Goal: Task Accomplishment & Management: Manage account settings

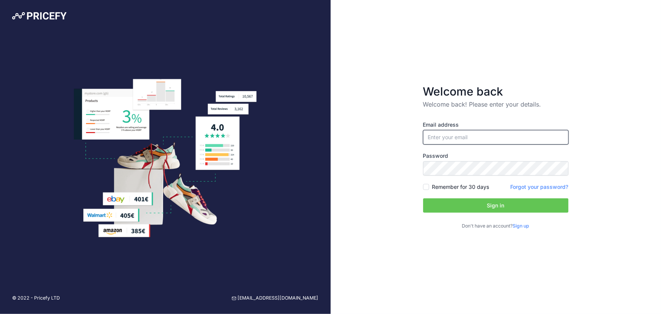
click at [510, 132] on input "email" at bounding box center [495, 137] width 145 height 14
type input "[EMAIL_ADDRESS][DOMAIN_NAME]"
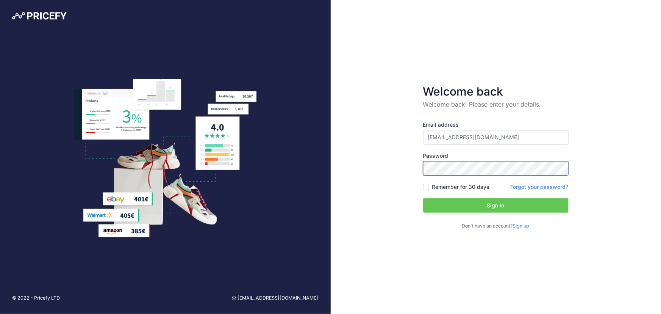
click at [346, 164] on div "Welcome back Welcome back! Please enter your details. Email address jsiscar+fra…" at bounding box center [496, 157] width 331 height 314
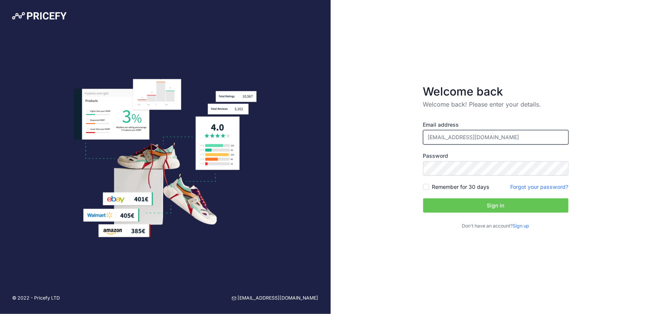
click at [502, 140] on input "[EMAIL_ADDRESS][DOMAIN_NAME]" at bounding box center [495, 137] width 145 height 14
click at [512, 139] on input "[EMAIL_ADDRESS][DOMAIN_NAME]" at bounding box center [495, 137] width 145 height 14
click at [421, 171] on form "Welcome back Welcome back! Please enter your details. Email address jsiscar+fra…" at bounding box center [496, 156] width 170 height 169
click at [454, 208] on button "Sign in" at bounding box center [495, 205] width 145 height 14
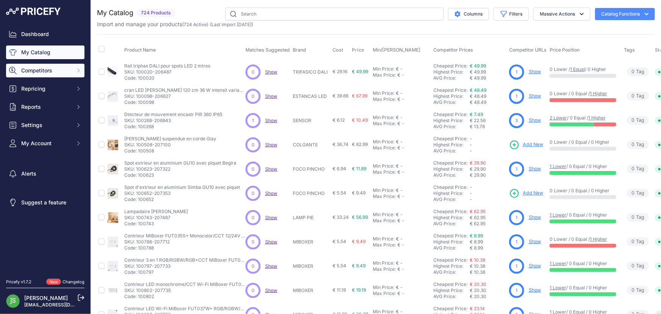
click at [51, 69] on span "Competitors" at bounding box center [46, 71] width 50 height 8
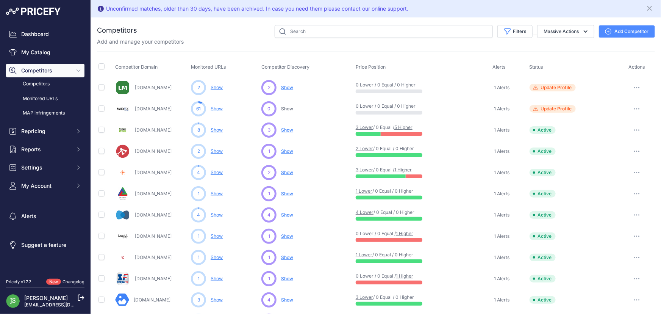
click at [626, 25] on button "Add Competitor" at bounding box center [627, 31] width 56 height 12
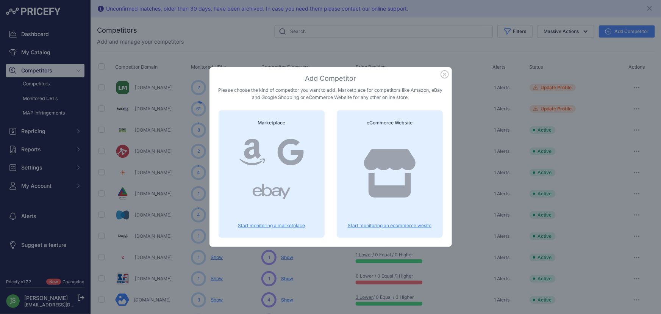
click at [387, 223] on p "Start monitoring an ecommerce wesite" at bounding box center [390, 225] width 88 height 6
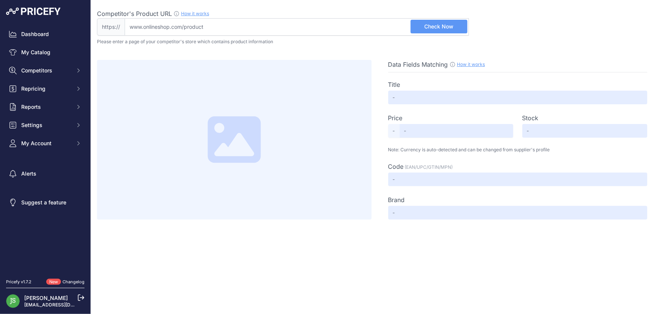
drag, startPoint x: 382, startPoint y: 8, endPoint x: 383, endPoint y: 27, distance: 19.3
click at [383, 20] on div "Competitor's Product URL How it works In order to create your competitor's extr…" at bounding box center [376, 109] width 558 height 219
click at [383, 27] on input "Competitor's Product URL How it works In order to create your competitor's extr…" at bounding box center [297, 26] width 344 height 17
paste input "[URL][DOMAIN_NAME]"
type input "[DOMAIN_NAME][URL]"
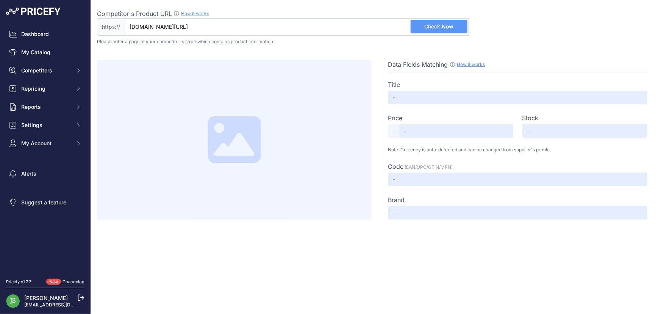
click at [438, 23] on span "Check Now" at bounding box center [438, 27] width 29 height 8
type input "Projecteur LED SMD Osram Mini On 150W Dimmable IP65"
type input "21.92"
type input "Available"
type input "227210"
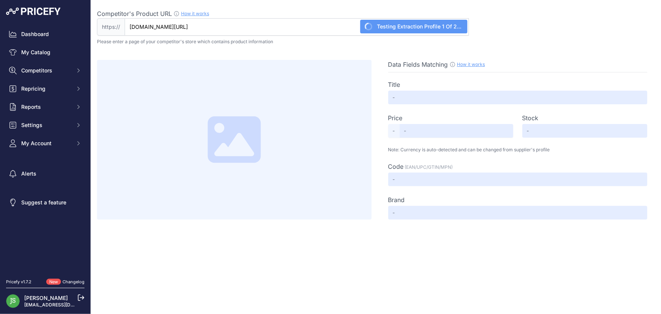
type input "IluminaShop"
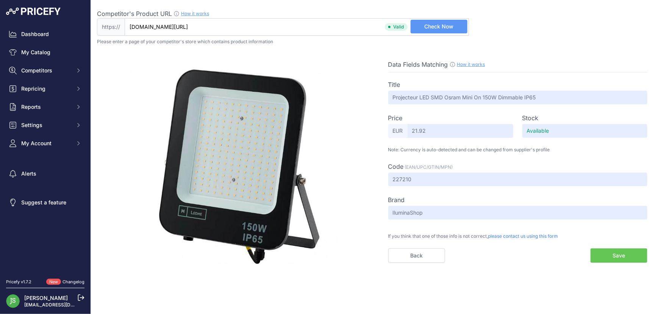
click at [604, 249] on button "Save" at bounding box center [618, 255] width 57 height 14
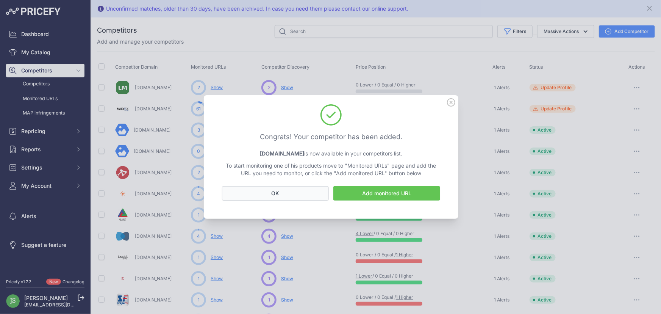
click at [302, 193] on button "OK" at bounding box center [275, 193] width 107 height 14
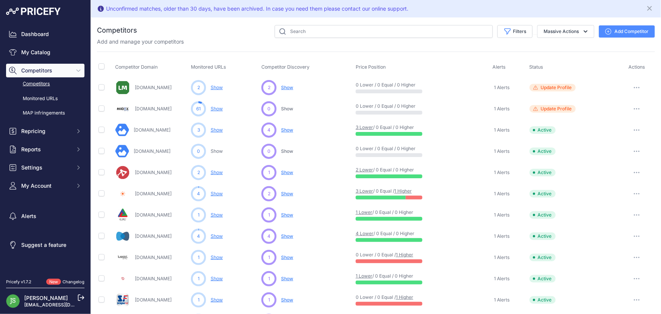
click at [34, 67] on span "Competitors" at bounding box center [46, 71] width 50 height 8
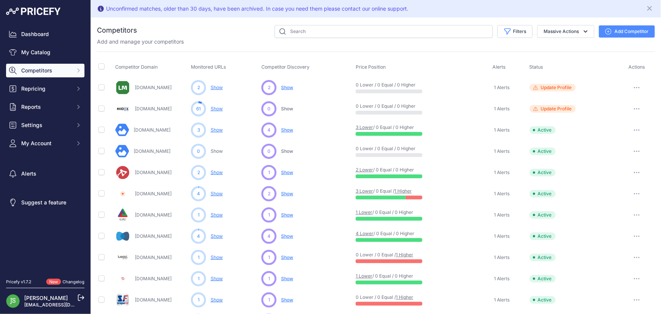
click at [38, 70] on span "Competitors" at bounding box center [46, 71] width 50 height 8
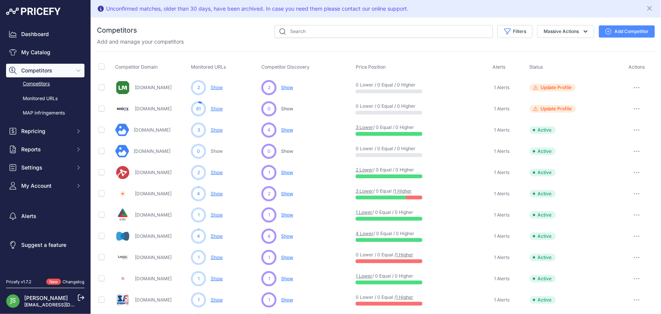
click at [41, 82] on link "Competitors" at bounding box center [45, 83] width 78 height 13
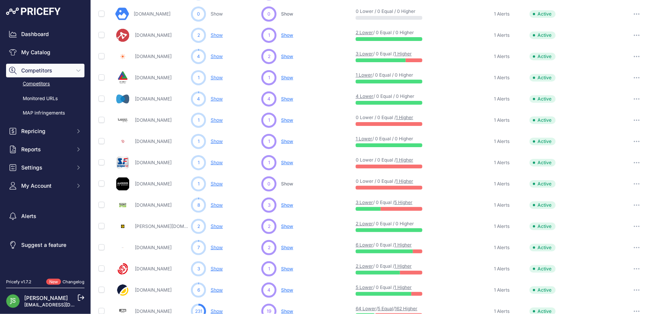
scroll to position [237, 0]
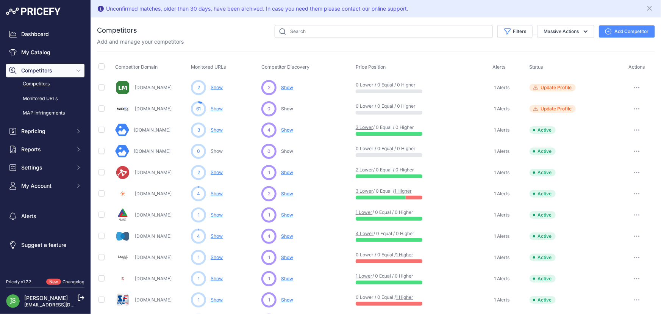
click at [44, 83] on link "Competitors" at bounding box center [45, 83] width 78 height 13
click at [646, 8] on icon "Close" at bounding box center [650, 9] width 8 height 8
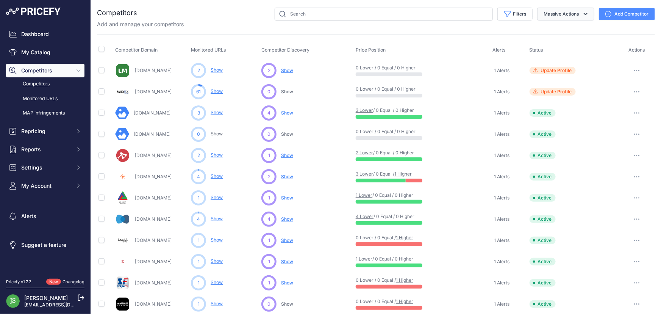
click at [551, 13] on button "Massive Actions" at bounding box center [565, 14] width 57 height 13
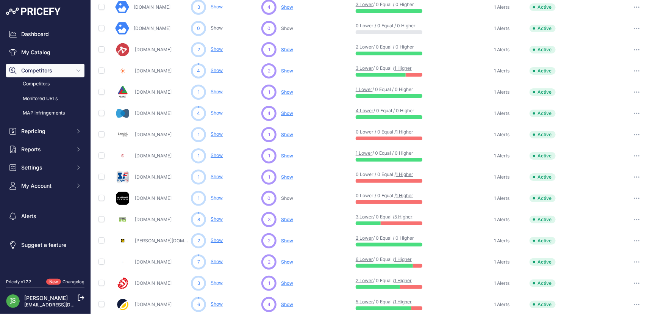
drag, startPoint x: 112, startPoint y: 57, endPoint x: 179, endPoint y: 131, distance: 100.3
click at [179, 132] on table "Competitor Domain Monitored URLs Competitor Discovery Price Position Alerts" at bounding box center [376, 178] width 558 height 486
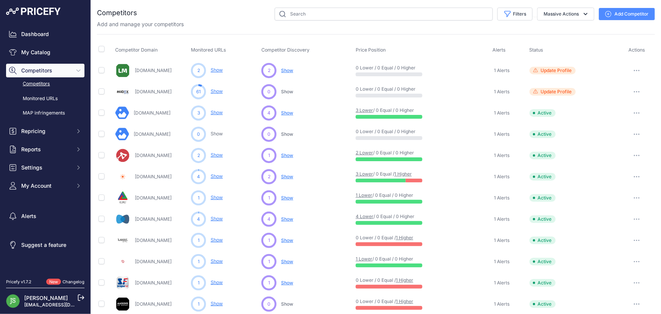
click at [222, 15] on div "Filters Competitor Status Select an option Active Disabled Update Profile Pendi…" at bounding box center [396, 14] width 518 height 13
click at [116, 313] on td "Maisonsdumonde.com" at bounding box center [152, 303] width 76 height 21
click at [41, 37] on link "Dashboard" at bounding box center [45, 34] width 78 height 14
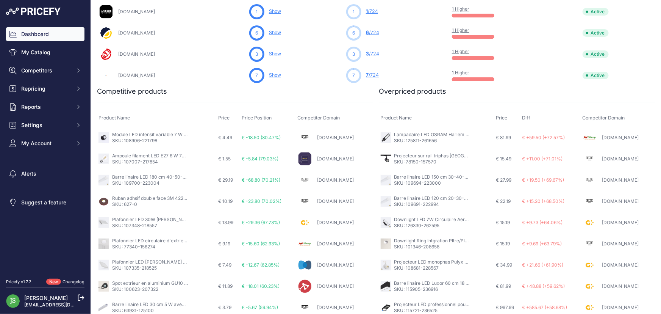
scroll to position [443, 0]
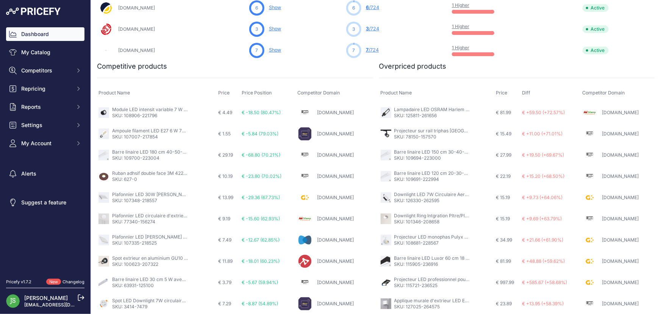
click at [125, 110] on link "Module LED intensit variable 7 W pour anneau de downlight GU10" at bounding box center [182, 109] width 140 height 6
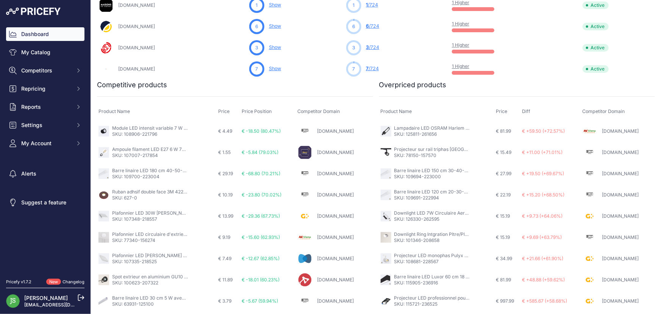
scroll to position [409, 0]
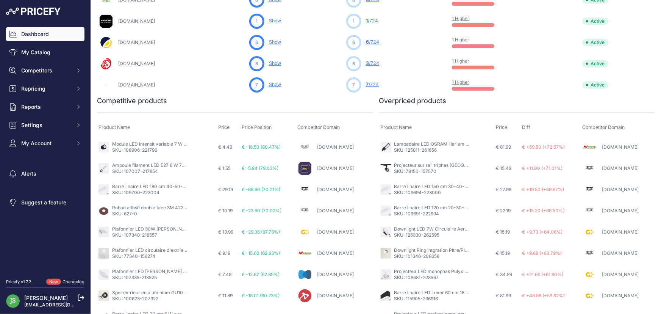
drag, startPoint x: 343, startPoint y: 144, endPoint x: 146, endPoint y: 140, distance: 197.7
click at [147, 139] on td "Module LED intensit variable 7 W pour anneau de downlight GU10 SKU: 108906-2217…" at bounding box center [157, 147] width 120 height 22
click at [135, 148] on p "SKU: 108906-221796" at bounding box center [150, 150] width 76 height 6
click at [117, 150] on p "SKU: 108906-221796" at bounding box center [150, 150] width 76 height 6
click at [106, 148] on img at bounding box center [103, 147] width 11 height 11
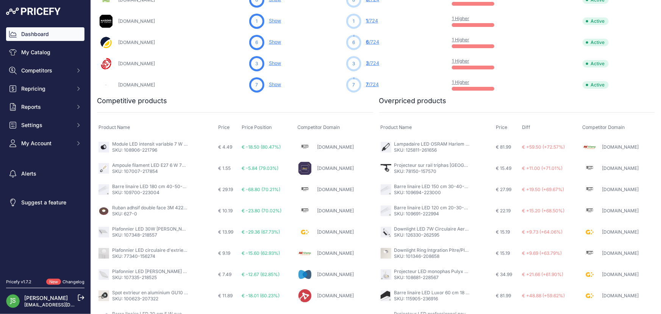
click at [105, 148] on img at bounding box center [103, 147] width 11 height 11
click at [121, 145] on link "Module LED intensit variable 7 W pour anneau de downlight GU10" at bounding box center [182, 144] width 140 height 6
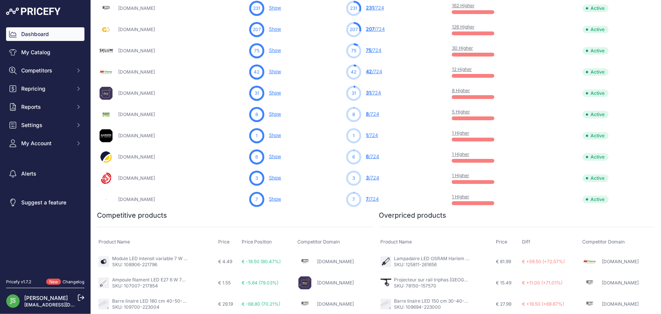
scroll to position [344, 0]
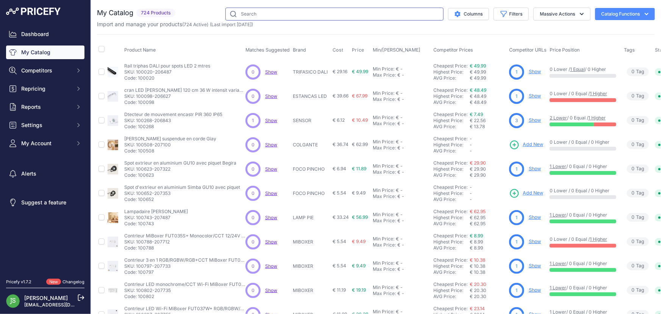
click at [250, 13] on input "text" at bounding box center [334, 14] width 218 height 13
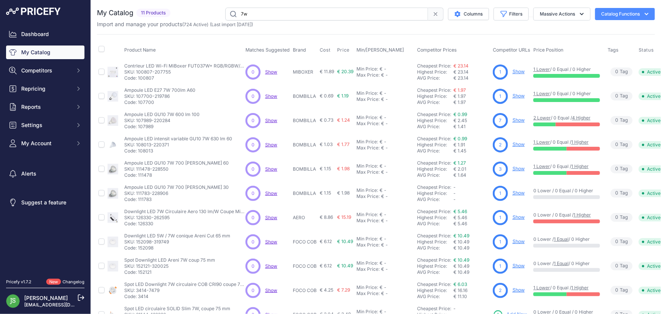
click at [255, 14] on input "7w" at bounding box center [326, 14] width 203 height 13
click at [254, 14] on input "7w" at bounding box center [326, 14] width 203 height 13
type input "module led"
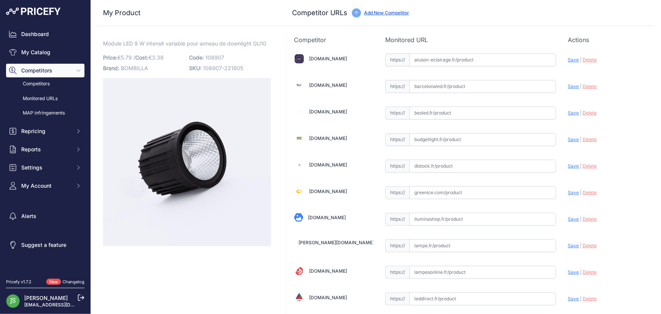
click at [469, 80] on input "text" at bounding box center [482, 86] width 147 height 13
paste input "https://www.barcelonaled.fr/spot-led-downlight/module-led-7w-pour-downlight-mr1…"
click at [568, 86] on span "Save" at bounding box center [573, 86] width 11 height 6
type input "[URL][DOMAIN_NAME]"
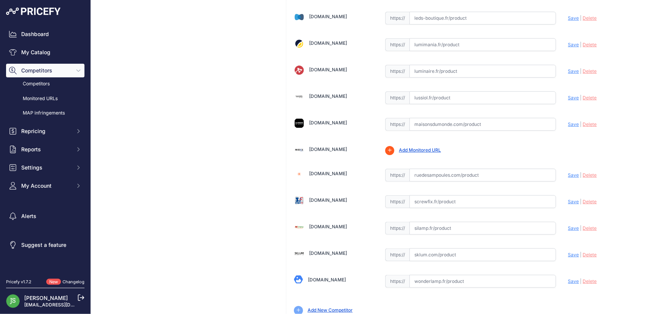
scroll to position [377, 0]
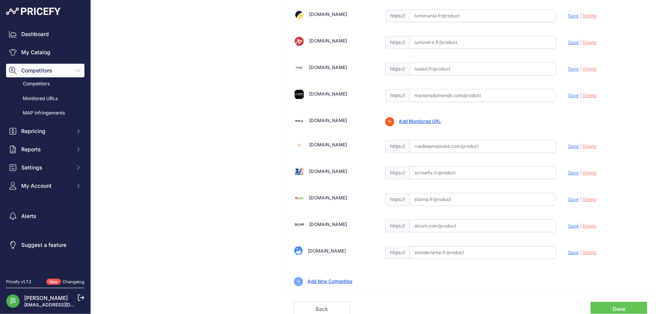
click at [623, 308] on link "Done" at bounding box center [618, 308] width 57 height 14
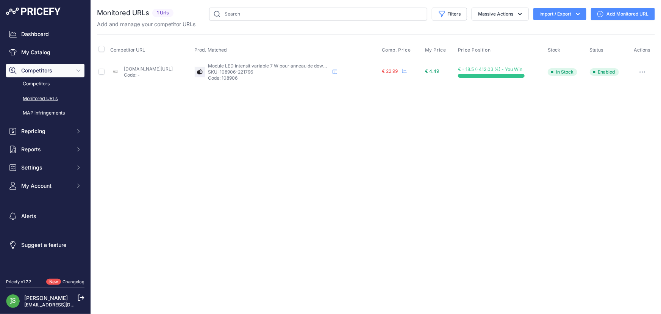
click at [640, 67] on button "button" at bounding box center [642, 72] width 15 height 11
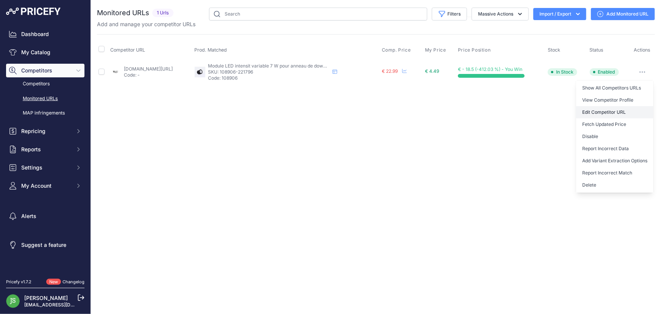
click at [611, 110] on link "Edit Competitor URL" at bounding box center [614, 112] width 77 height 12
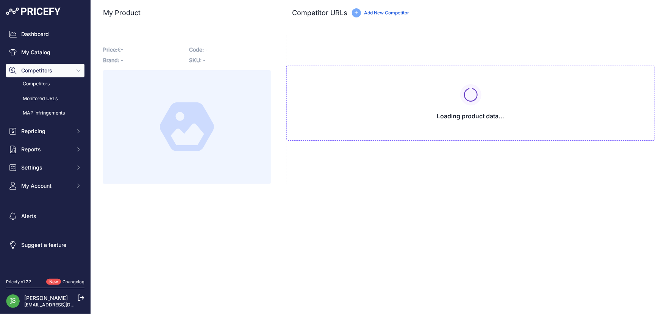
type input "[DOMAIN_NAME][URL]"
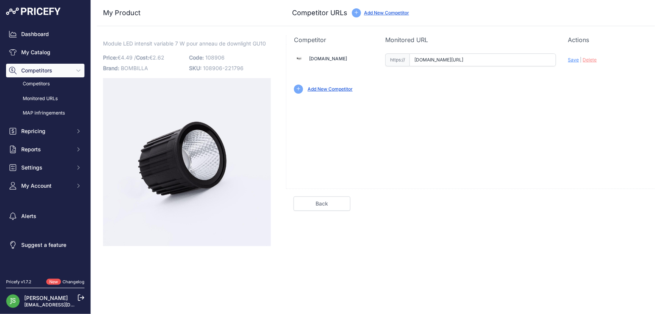
drag, startPoint x: 602, startPoint y: 55, endPoint x: 597, endPoint y: 57, distance: 5.6
click at [600, 56] on div "Update Profile Save | [GEOGRAPHIC_DATA] Analyzing" at bounding box center [607, 58] width 79 height 12
click at [596, 57] on span "Delete" at bounding box center [590, 60] width 14 height 6
click at [474, 56] on input "text" at bounding box center [482, 59] width 147 height 13
paste input "[URL][DOMAIN_NAME]"
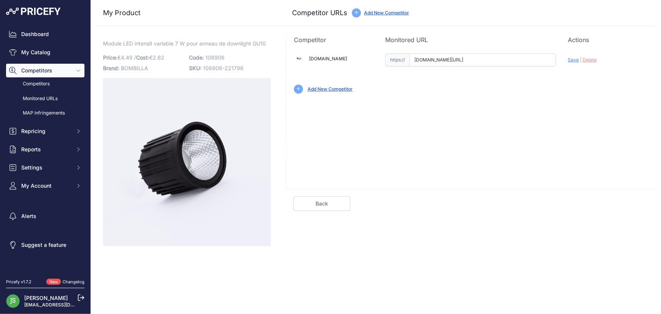
click at [573, 59] on span "Save" at bounding box center [573, 60] width 11 height 6
type input "https://www.barcelonaled.fr/spot-led-downlight/module-led-7w-pour-downlight-mr1…"
click at [607, 204] on link "Done" at bounding box center [618, 203] width 57 height 14
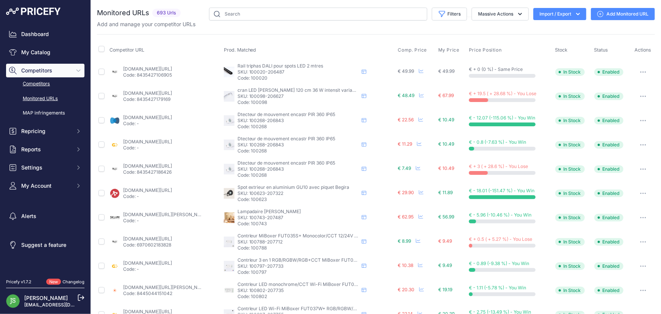
click at [57, 83] on link "Competitors" at bounding box center [45, 83] width 78 height 13
click at [46, 69] on span "Competitors" at bounding box center [46, 71] width 50 height 8
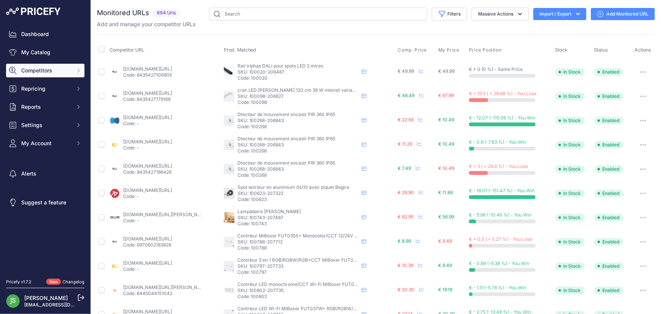
click at [45, 72] on span "Competitors" at bounding box center [46, 71] width 50 height 8
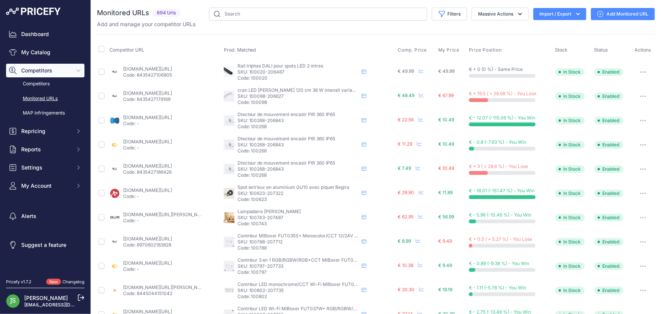
click at [47, 97] on link "Monitored URLs" at bounding box center [45, 98] width 78 height 13
click at [36, 83] on link "Competitors" at bounding box center [45, 83] width 78 height 13
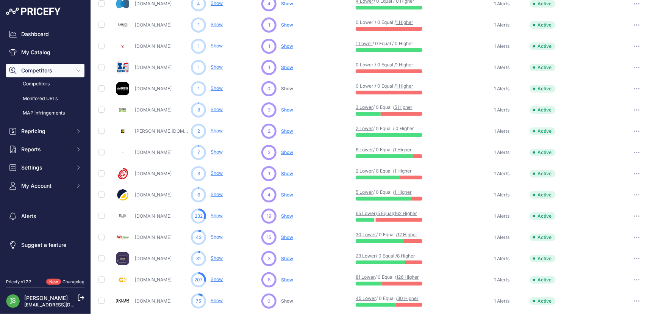
scroll to position [220, 0]
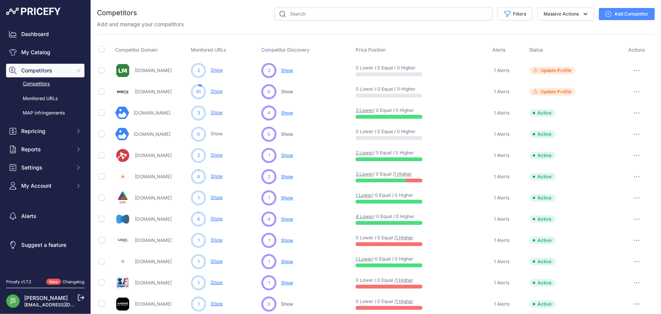
click at [630, 10] on button "Add Competitor" at bounding box center [627, 14] width 56 height 12
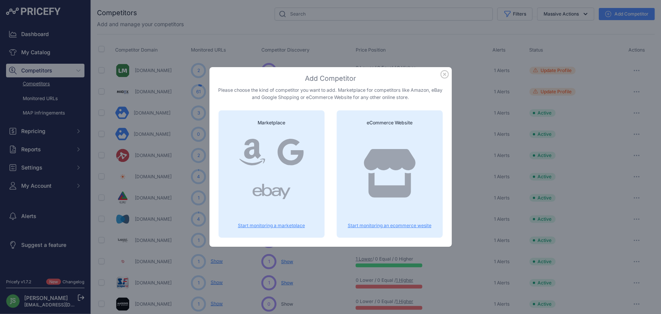
click at [388, 229] on div at bounding box center [390, 180] width 88 height 97
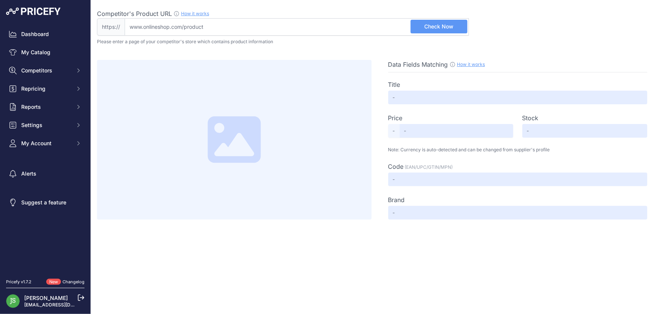
click at [383, 25] on input "Competitor's Product URL How it works In order to create your competitor's extr…" at bounding box center [297, 26] width 344 height 17
paste input "[URL][DOMAIN_NAME]"
click at [437, 33] on input "https://www.lampesdirect.fr/noxion-spot-led-gu10-par16-3-6w-345lm-36d-840-blanc…" at bounding box center [297, 26] width 344 height 17
type input "www.lampesdirect.fr/noxion-spot-led-gu10-par16-3-6w-345lm-36d-840-blanc-froid-e…"
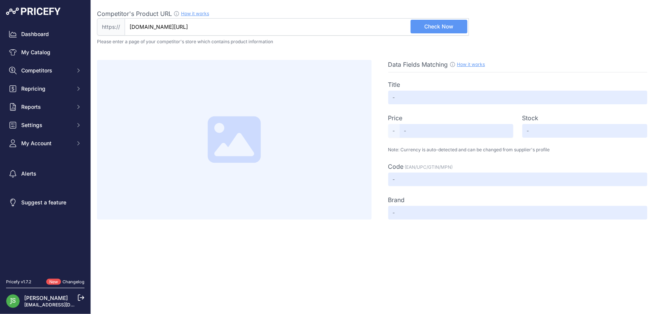
scroll to position [0, 0]
click at [437, 27] on span "Check Now" at bounding box center [438, 27] width 29 height 8
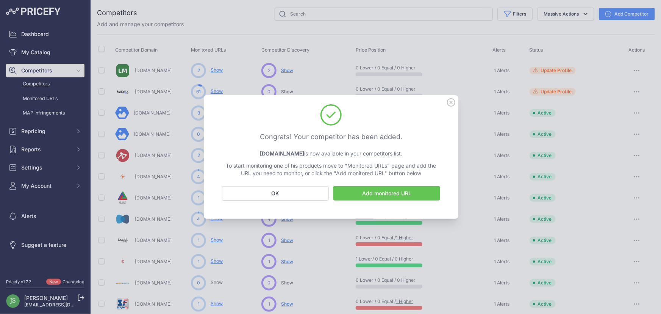
click at [296, 190] on button "OK" at bounding box center [275, 193] width 107 height 14
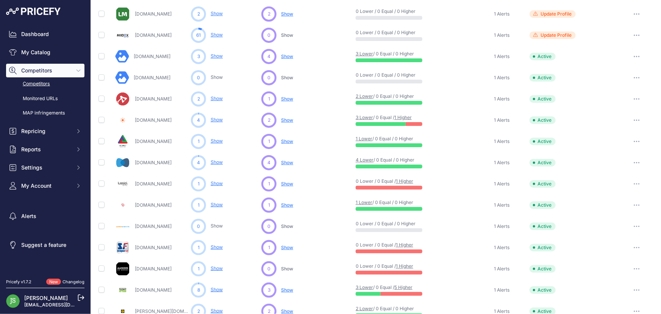
scroll to position [69, 0]
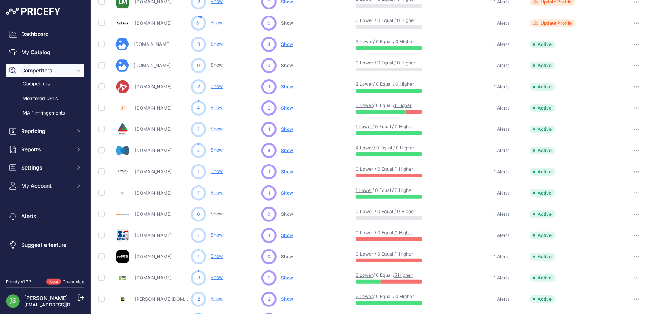
click at [632, 166] on button "button" at bounding box center [636, 171] width 15 height 11
click at [0, 0] on button "Delete" at bounding box center [0, 0] width 0 height 0
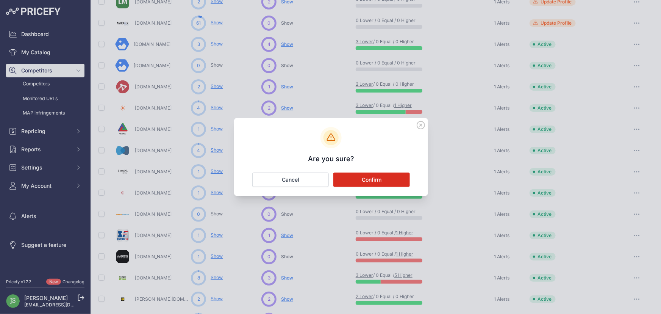
click at [360, 182] on button "Confirm" at bounding box center [371, 179] width 76 height 14
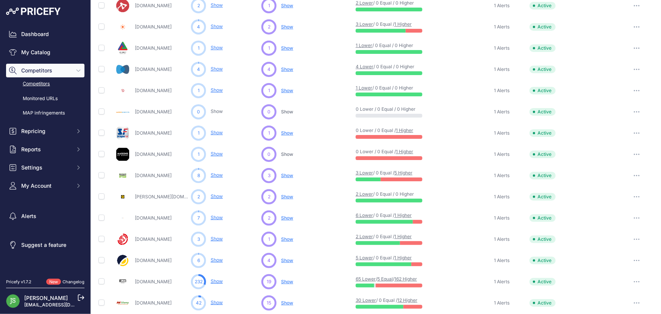
scroll to position [220, 0]
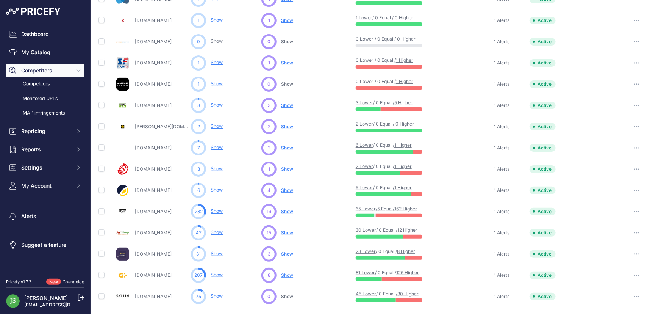
click at [217, 291] on div "75 Show You are not monitoring any URL of this competitor yet" at bounding box center [224, 296] width 67 height 15
click at [219, 298] on p "Show" at bounding box center [217, 295] width 12 height 7
click at [219, 295] on link "Show" at bounding box center [217, 296] width 12 height 6
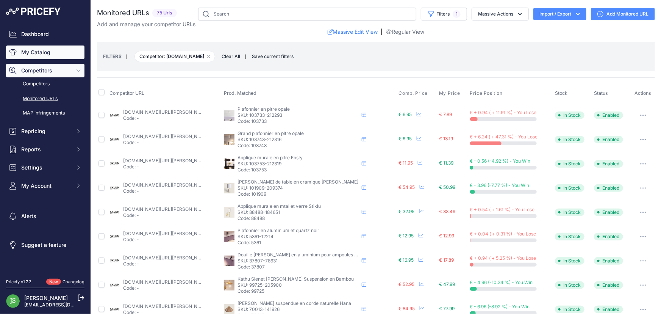
click at [50, 53] on link "My Catalog" at bounding box center [45, 52] width 78 height 14
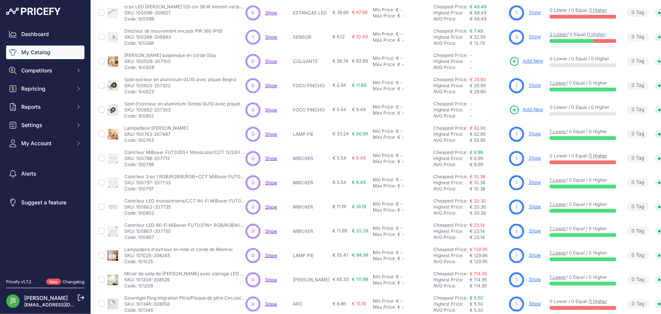
scroll to position [145, 0]
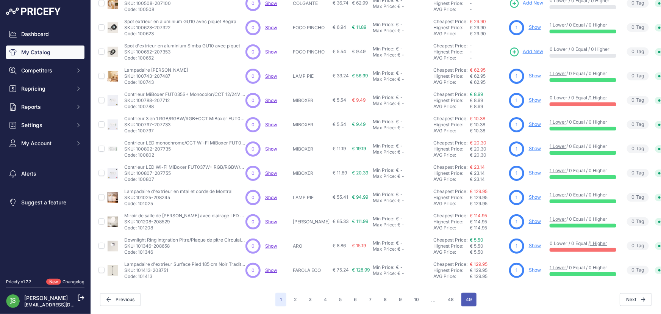
click at [466, 297] on button "49" at bounding box center [468, 299] width 15 height 14
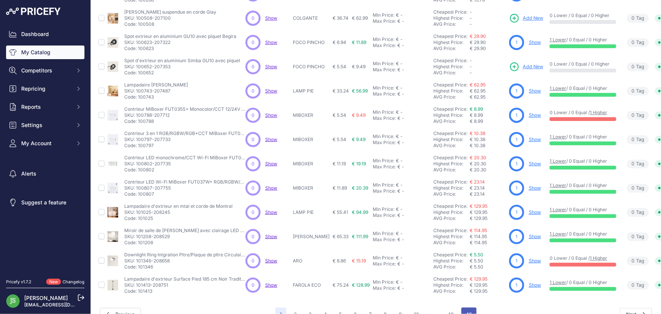
scroll to position [165, 0]
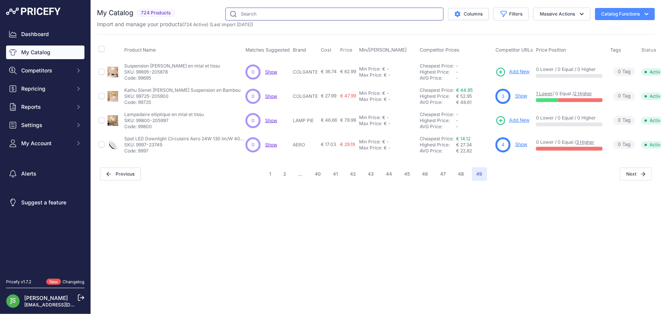
click at [251, 16] on input "text" at bounding box center [334, 14] width 218 height 13
click at [536, 10] on button "Massive Actions" at bounding box center [561, 14] width 57 height 13
click at [508, 12] on button "Filters" at bounding box center [510, 14] width 35 height 13
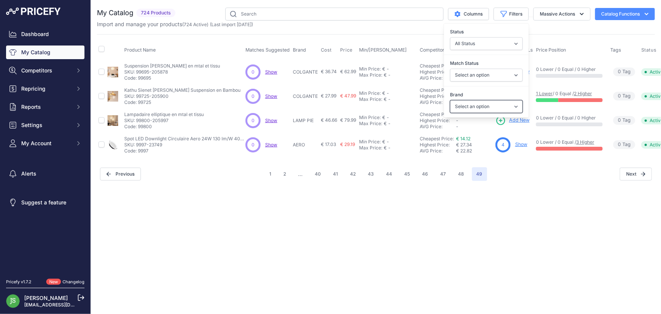
click at [465, 108] on select "Select an option 120x30 120X60 3M 60X30 60X60 ACCESORIO PANEL AERO ALIMENTACION…" at bounding box center [486, 106] width 73 height 13
drag, startPoint x: 547, startPoint y: 224, endPoint x: 553, endPoint y: 217, distance: 8.6
click at [548, 224] on div "Close You are not connected to the internet." at bounding box center [376, 157] width 570 height 314
